Goal: Information Seeking & Learning: Learn about a topic

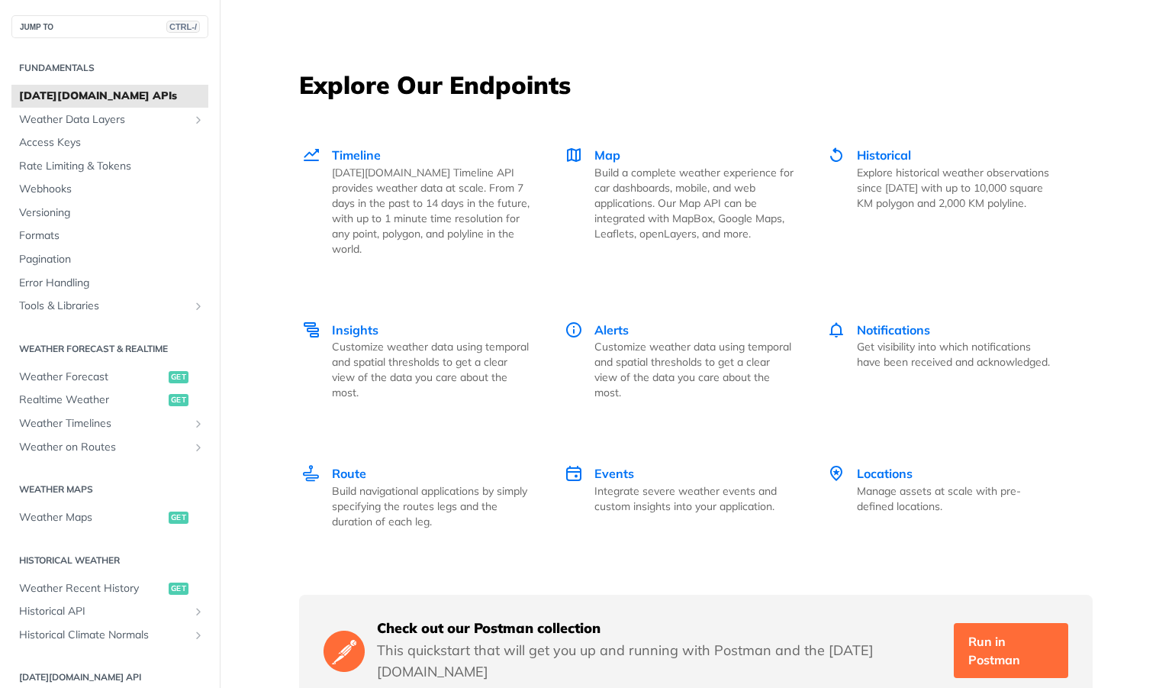
scroll to position [1984, 0]
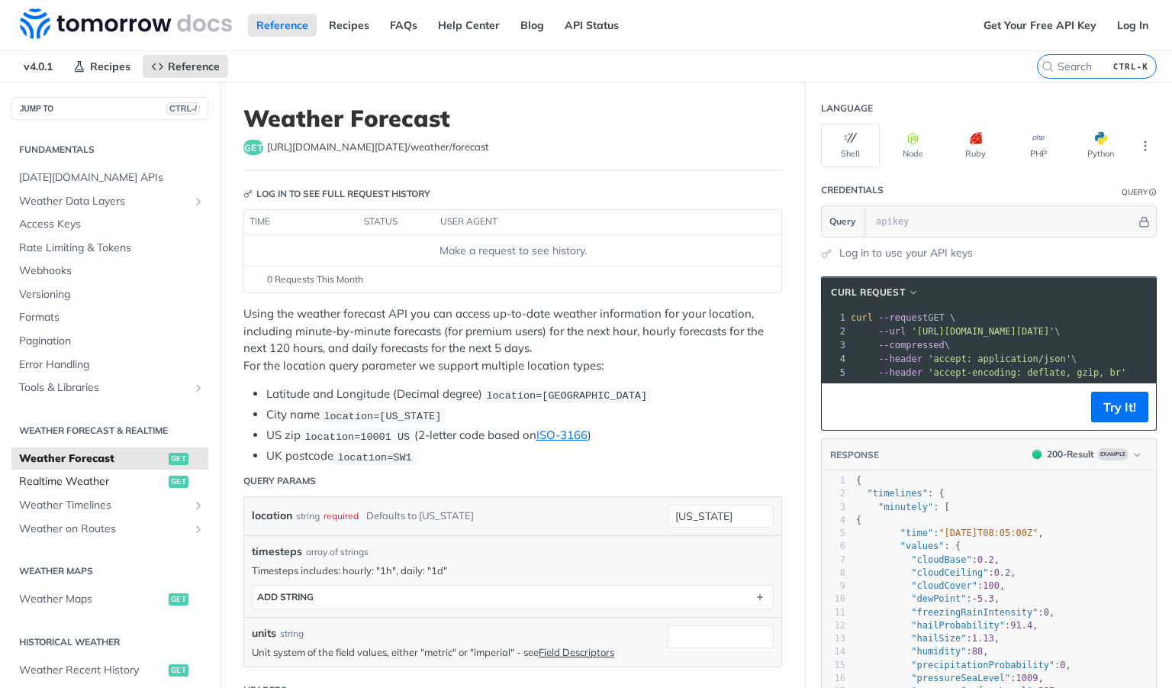
click at [77, 484] on span "Realtime Weather" at bounding box center [92, 481] width 146 height 15
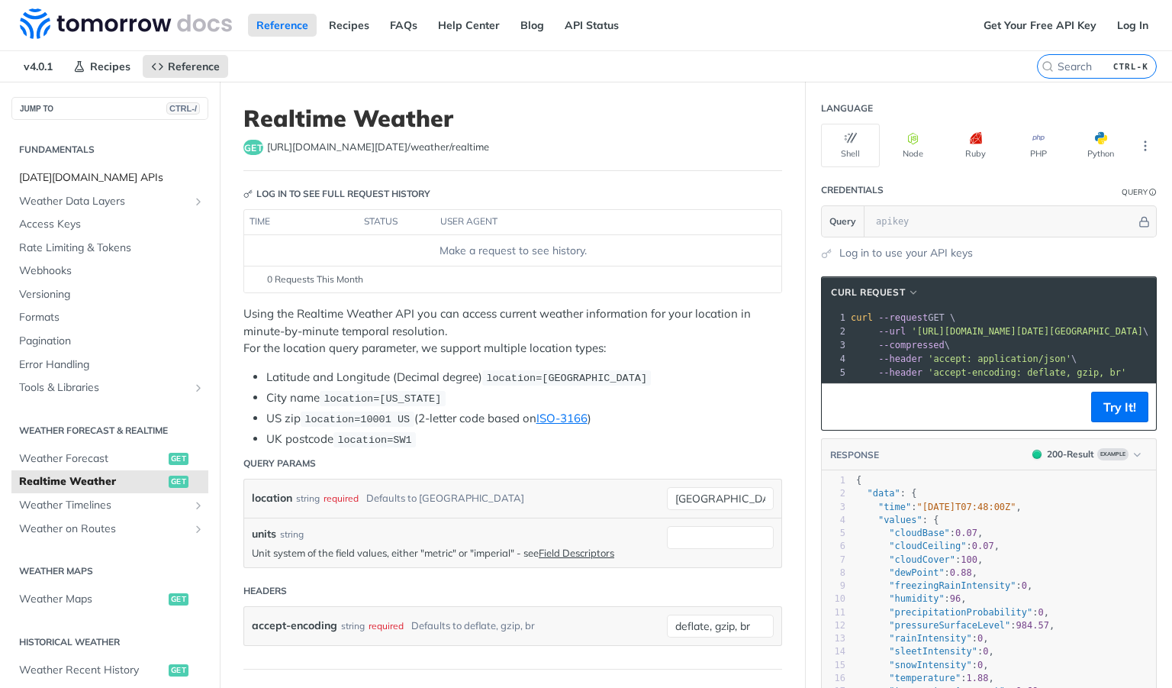
click at [58, 179] on span "Tomorrow.io APIs" at bounding box center [111, 177] width 185 height 15
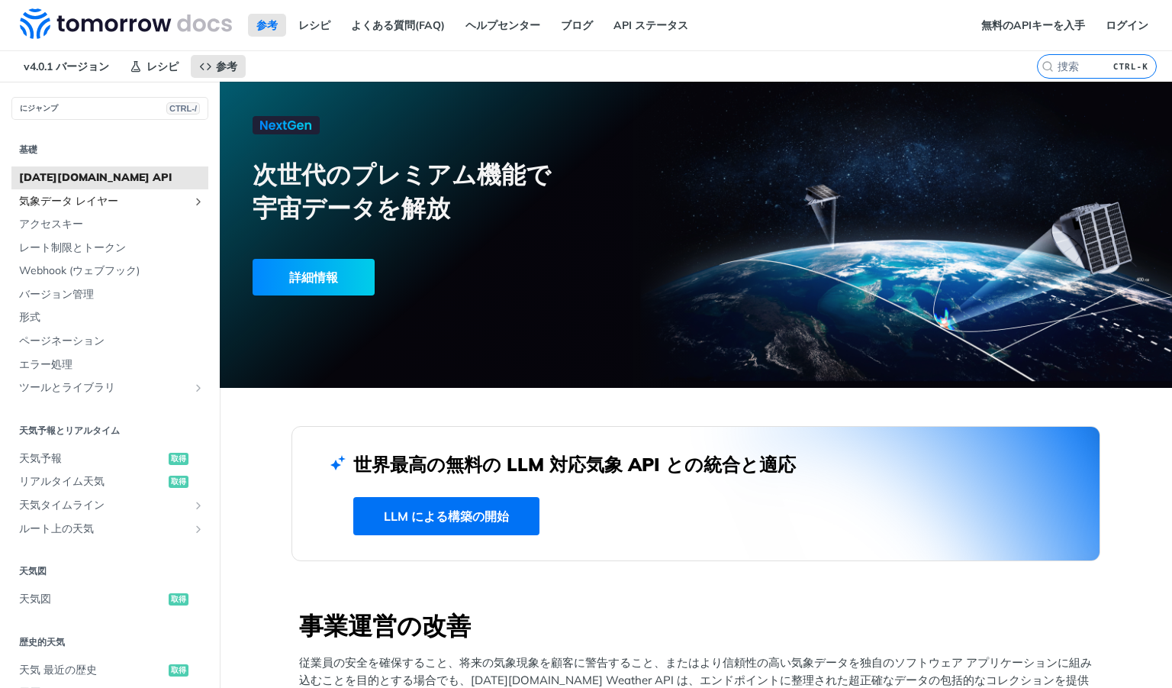
click at [147, 205] on span "気象データ レイヤー" at bounding box center [103, 201] width 169 height 15
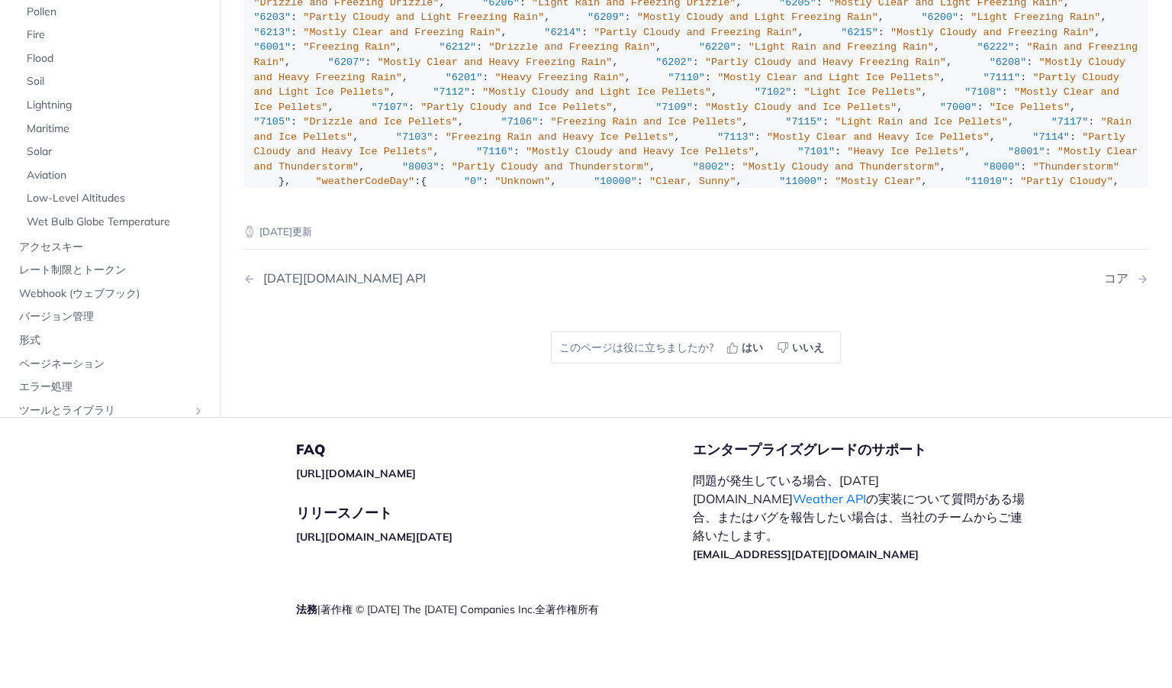
scroll to position [1512, 0]
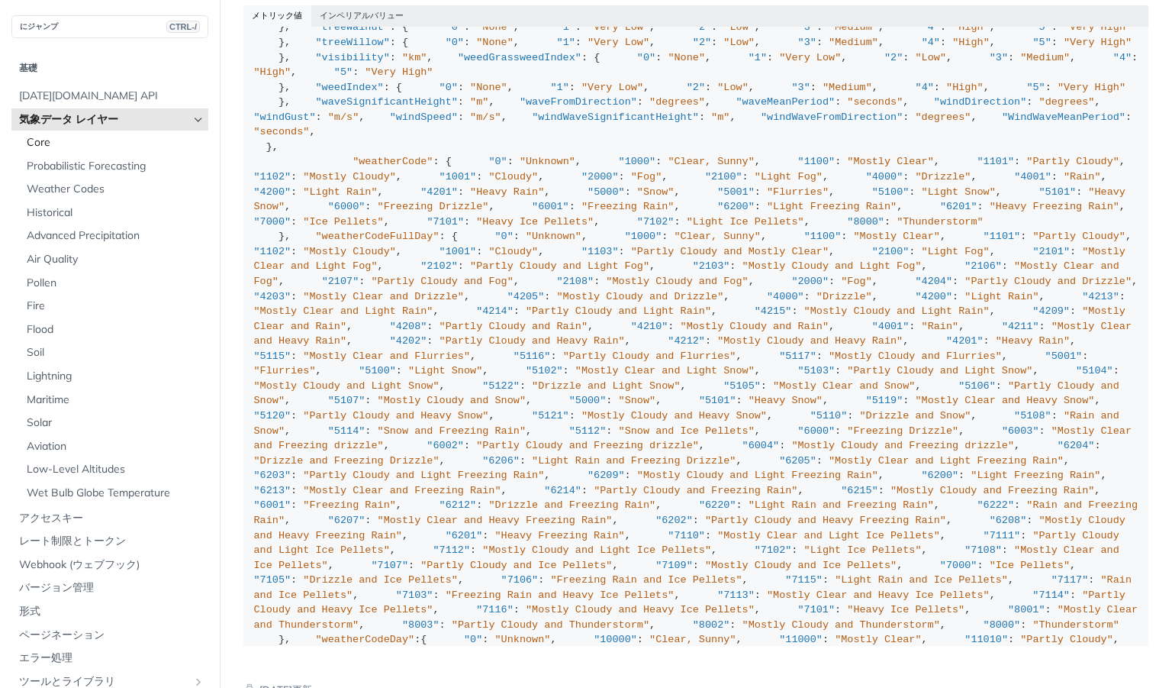
click at [90, 148] on span "Core" at bounding box center [116, 142] width 178 height 15
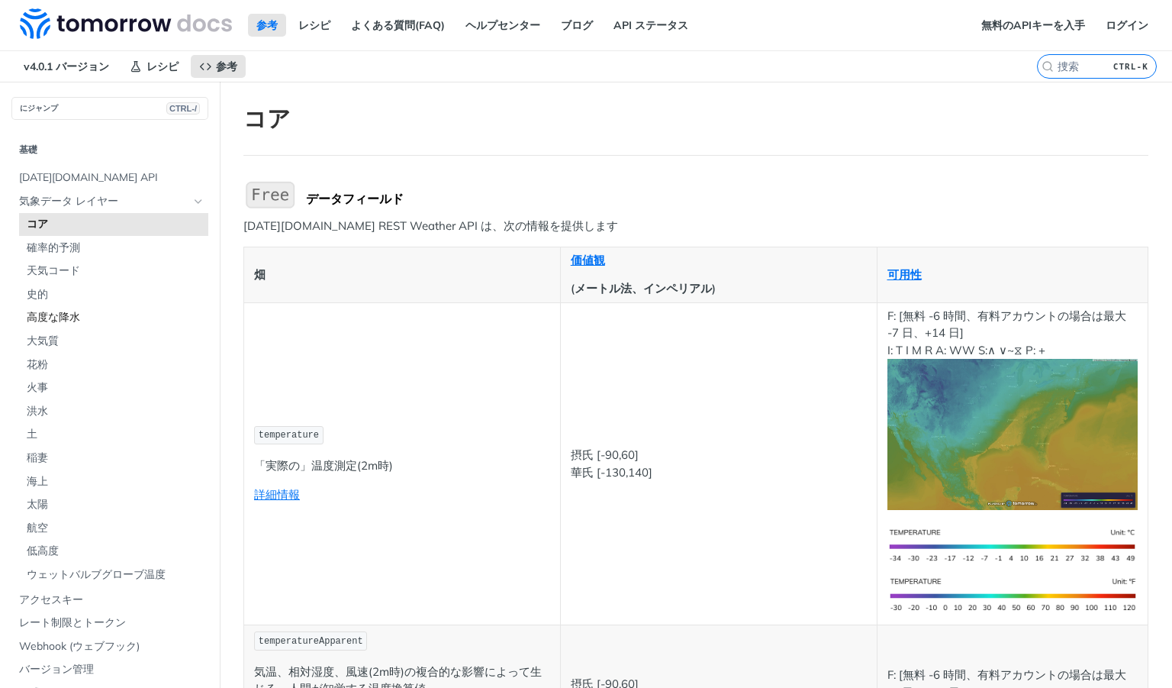
click at [80, 317] on span "高度な降水" at bounding box center [116, 317] width 178 height 15
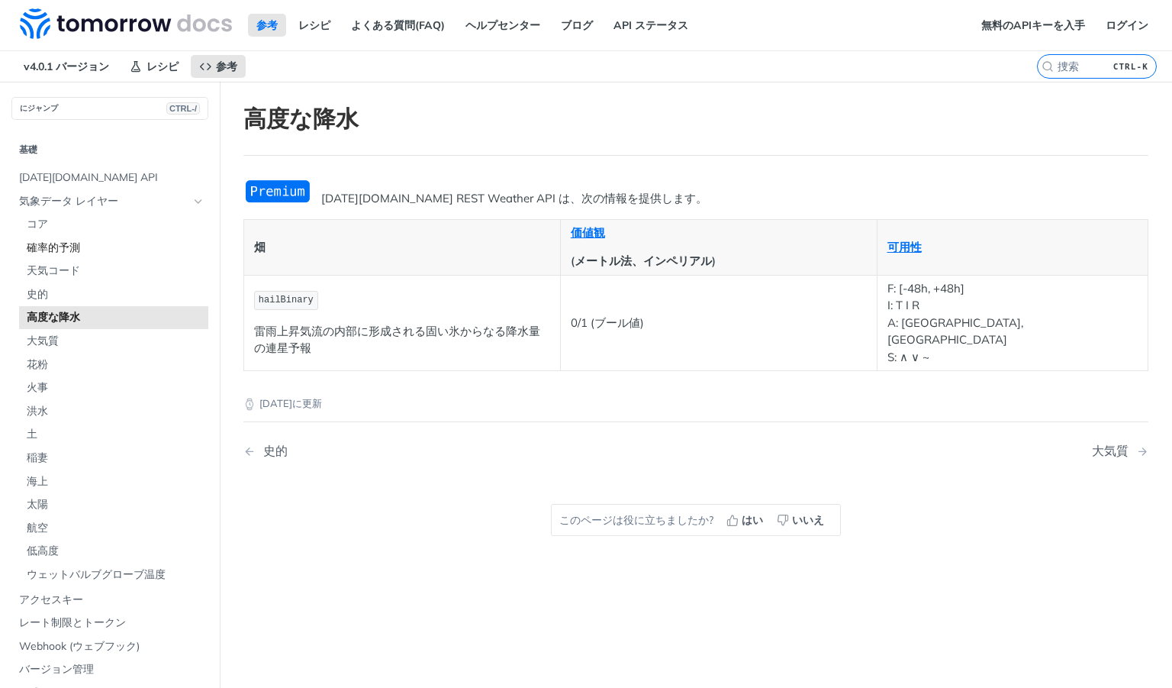
click at [57, 249] on span "確率的予測" at bounding box center [116, 247] width 178 height 15
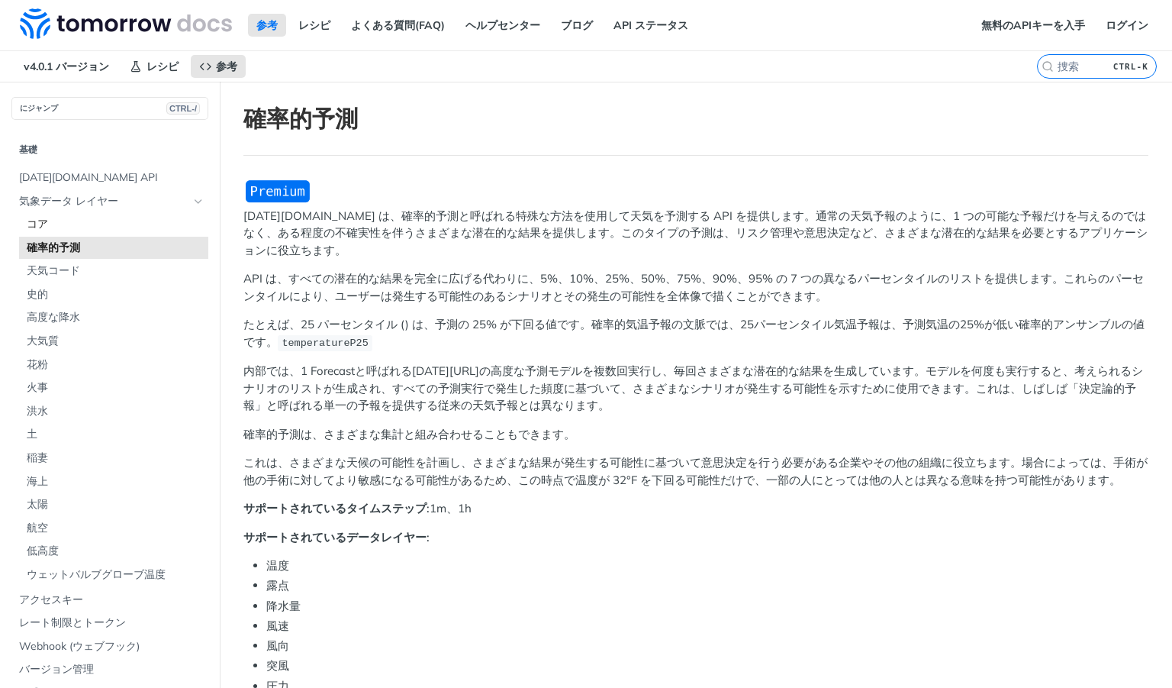
click at [47, 221] on span "コア" at bounding box center [116, 224] width 178 height 15
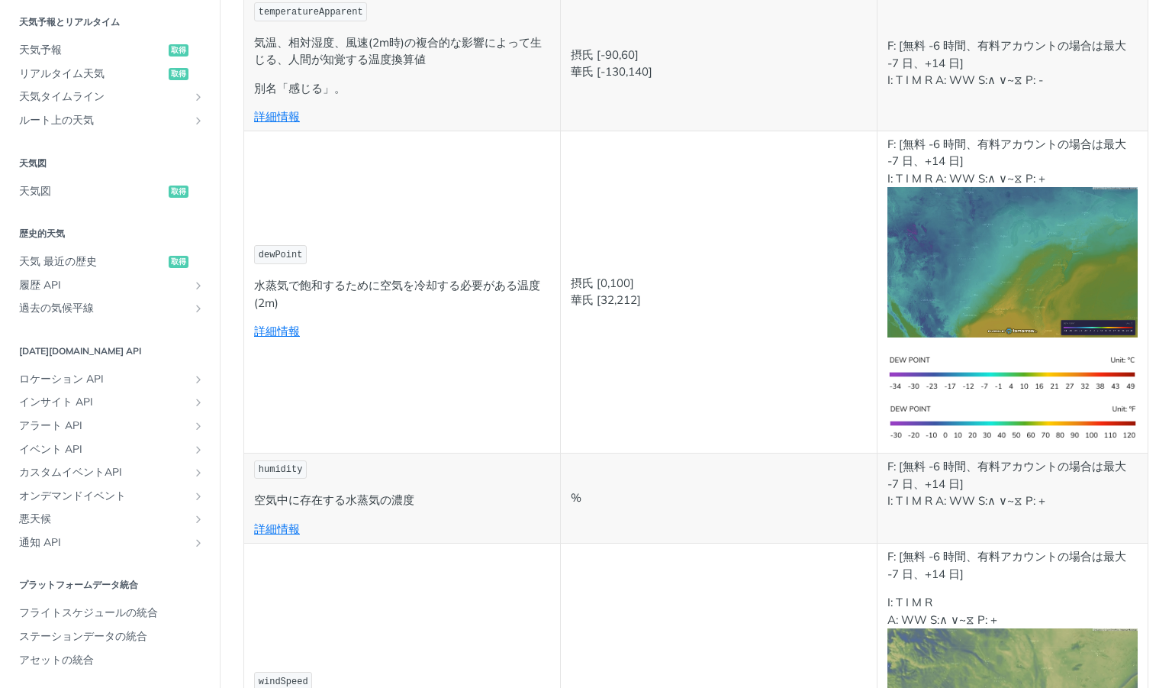
scroll to position [687, 0]
